Goal: Task Accomplishment & Management: Use online tool/utility

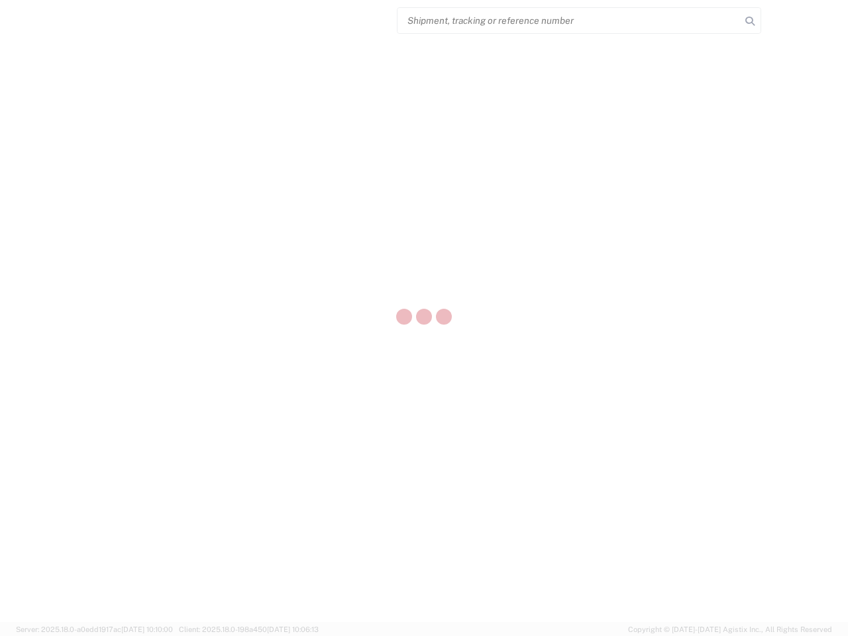
select select "US"
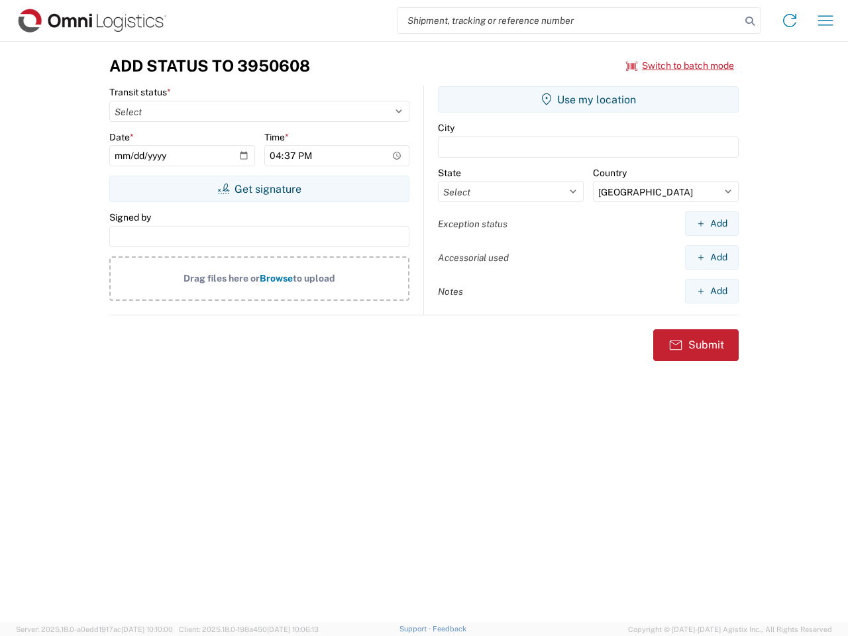
click at [569, 21] on input "search" at bounding box center [569, 20] width 343 height 25
click at [750, 21] on icon at bounding box center [750, 21] width 19 height 19
click at [790, 21] on icon at bounding box center [789, 20] width 21 height 21
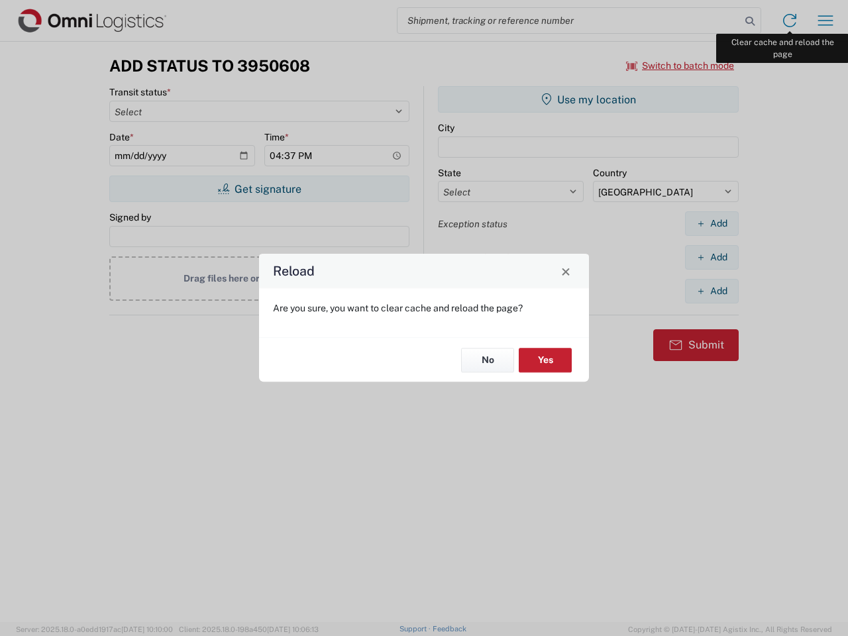
click at [826, 21] on div "Reload Are you sure, you want to clear cache and reload the page? No Yes" at bounding box center [424, 318] width 848 height 636
click at [681, 66] on div "Reload Are you sure, you want to clear cache and reload the page? No Yes" at bounding box center [424, 318] width 848 height 636
click at [259, 189] on div "Reload Are you sure, you want to clear cache and reload the page? No Yes" at bounding box center [424, 318] width 848 height 636
click at [588, 99] on div "Reload Are you sure, you want to clear cache and reload the page? No Yes" at bounding box center [424, 318] width 848 height 636
click at [712, 223] on div "Reload Are you sure, you want to clear cache and reload the page? No Yes" at bounding box center [424, 318] width 848 height 636
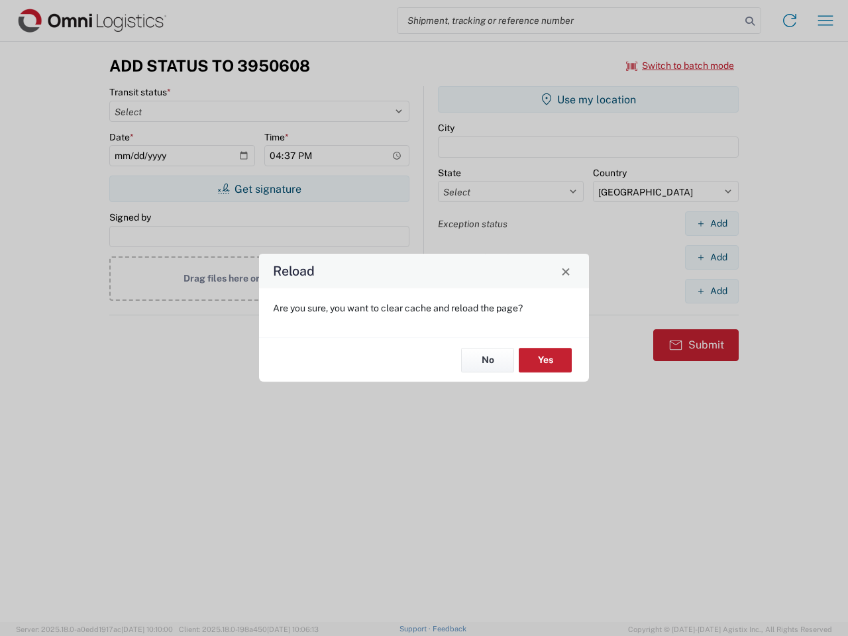
click at [712, 257] on div "Reload Are you sure, you want to clear cache and reload the page? No Yes" at bounding box center [424, 318] width 848 height 636
click at [712, 291] on div "Reload Are you sure, you want to clear cache and reload the page? No Yes" at bounding box center [424, 318] width 848 height 636
